Goal: Task Accomplishment & Management: Use online tool/utility

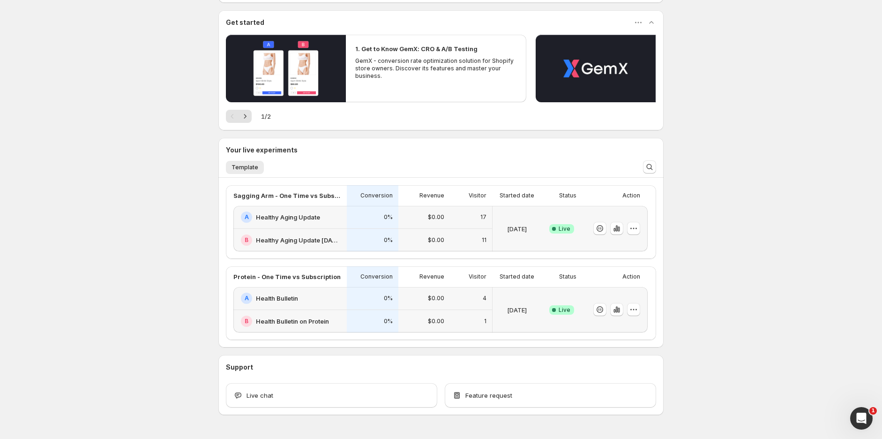
scroll to position [102, 0]
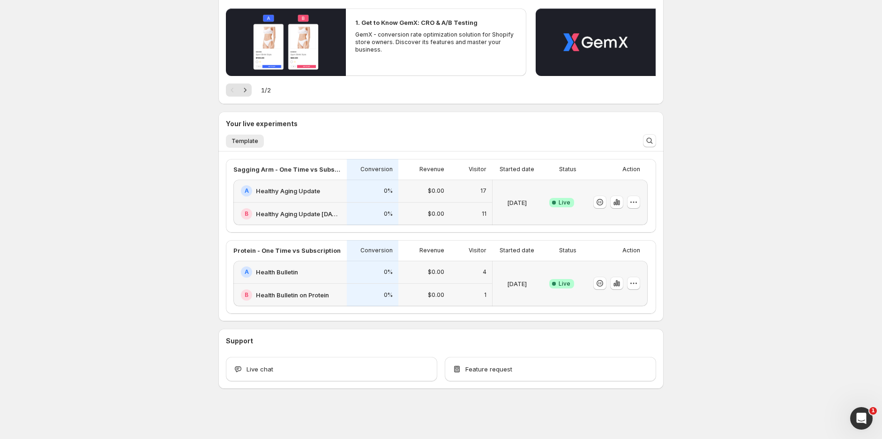
click at [346, 203] on div "B Healthy Aging Update [DATE]" at bounding box center [289, 213] width 113 height 22
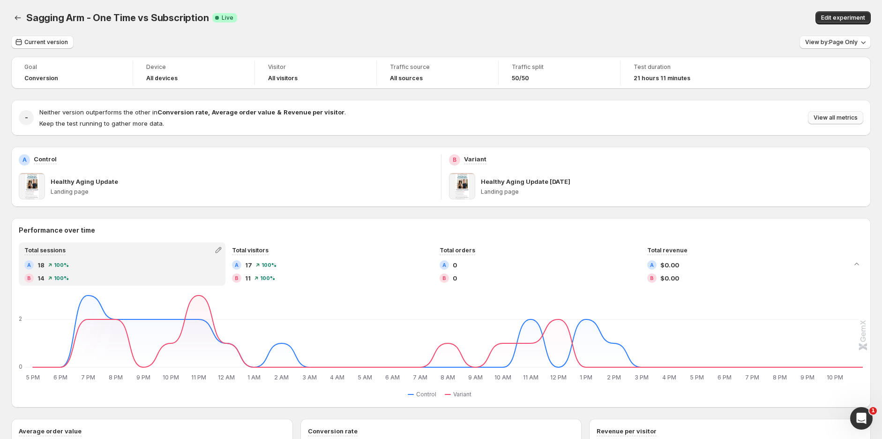
click at [849, 122] on button "View all metrics" at bounding box center [835, 117] width 55 height 13
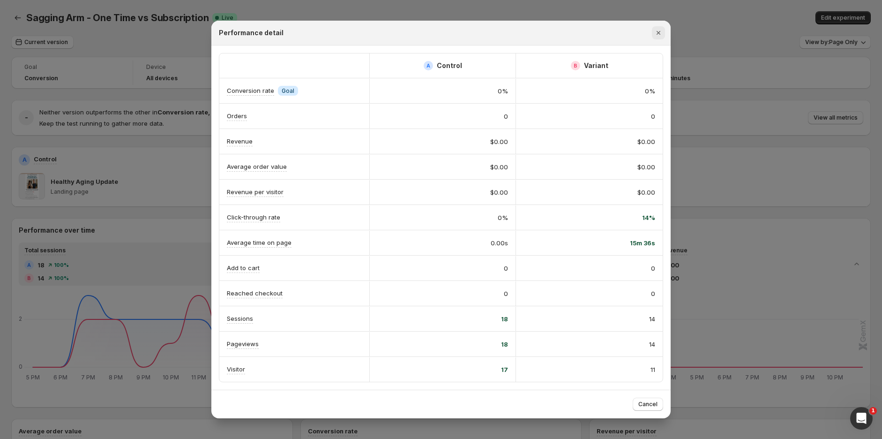
click at [658, 31] on icon "Close" at bounding box center [658, 32] width 9 height 9
